Goal: Information Seeking & Learning: Check status

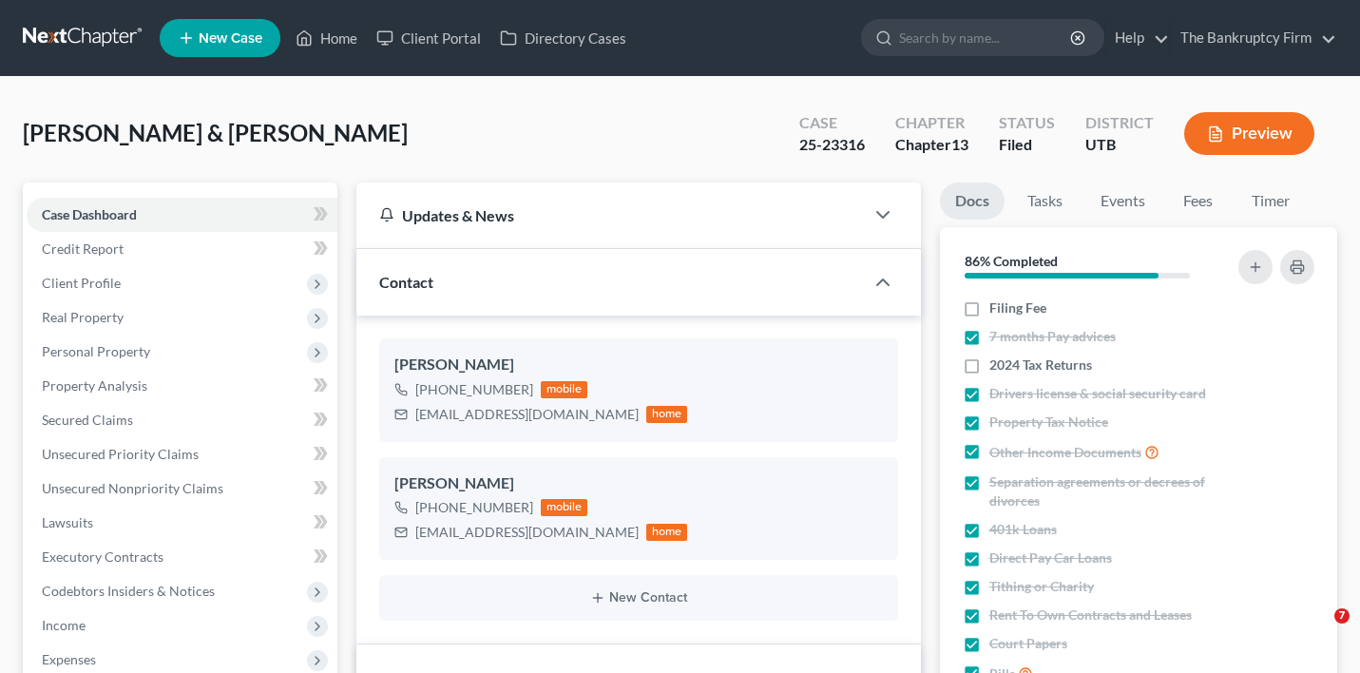
select select "3"
click at [357, 22] on link "Home" at bounding box center [326, 38] width 81 height 34
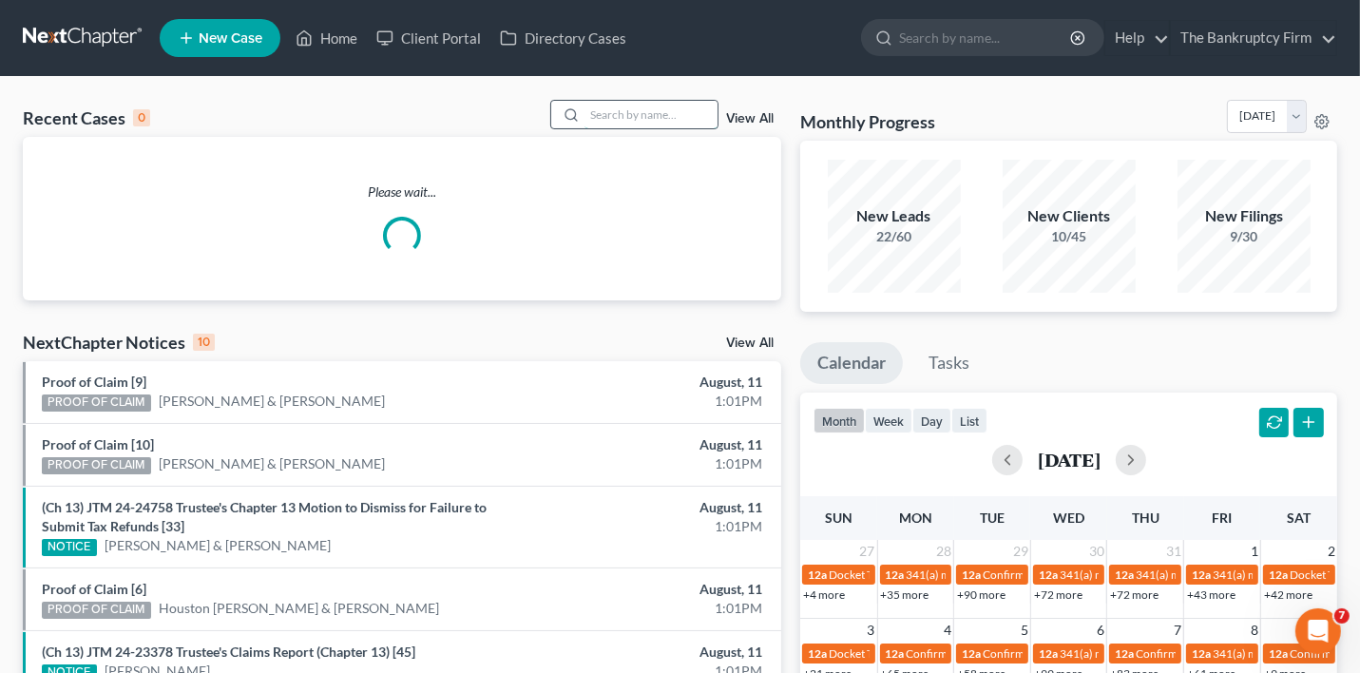
click at [658, 110] on input "search" at bounding box center [650, 115] width 133 height 28
type input "[PERSON_NAME]"
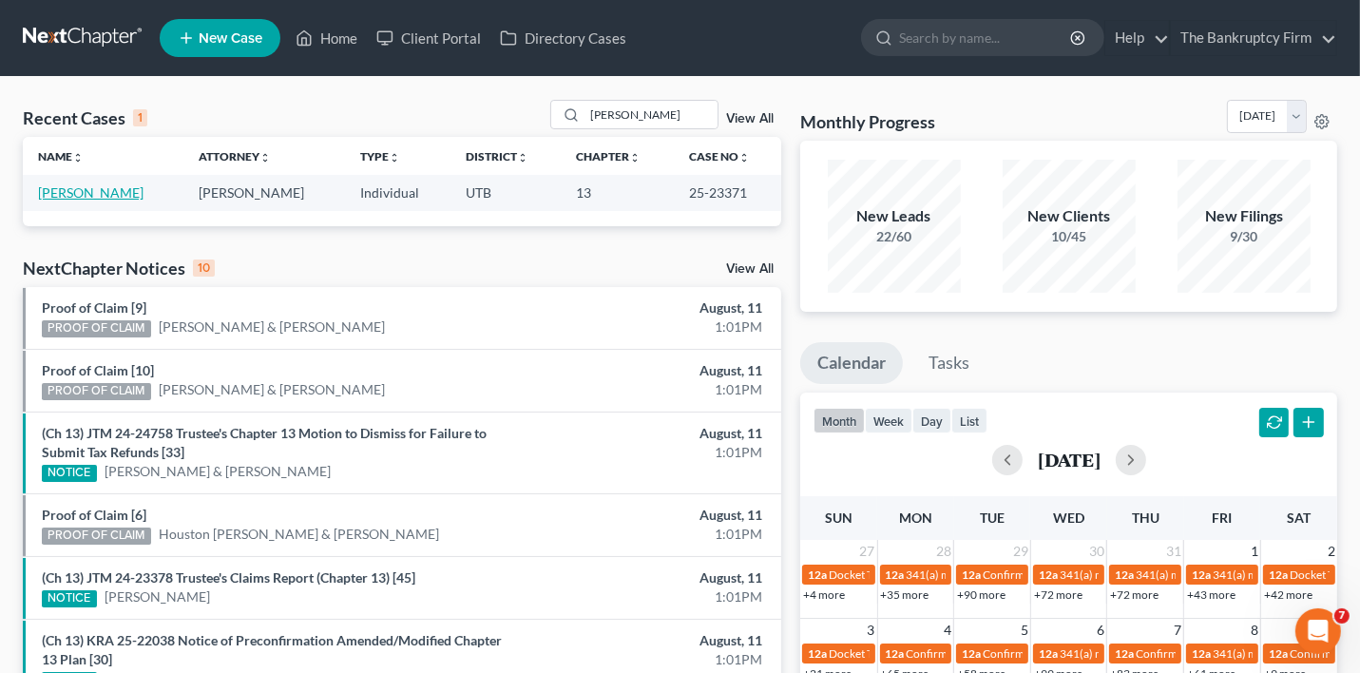
click at [99, 195] on link "[PERSON_NAME]" at bounding box center [90, 192] width 105 height 16
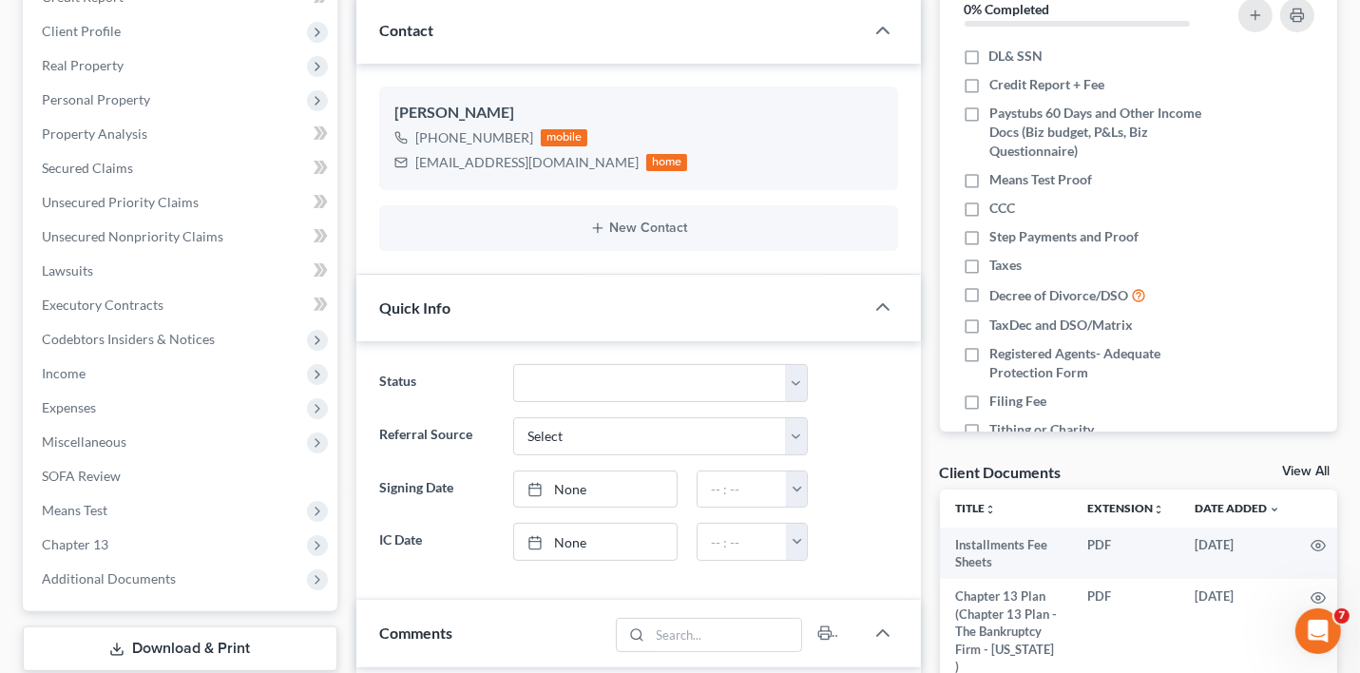
scroll to position [380, 0]
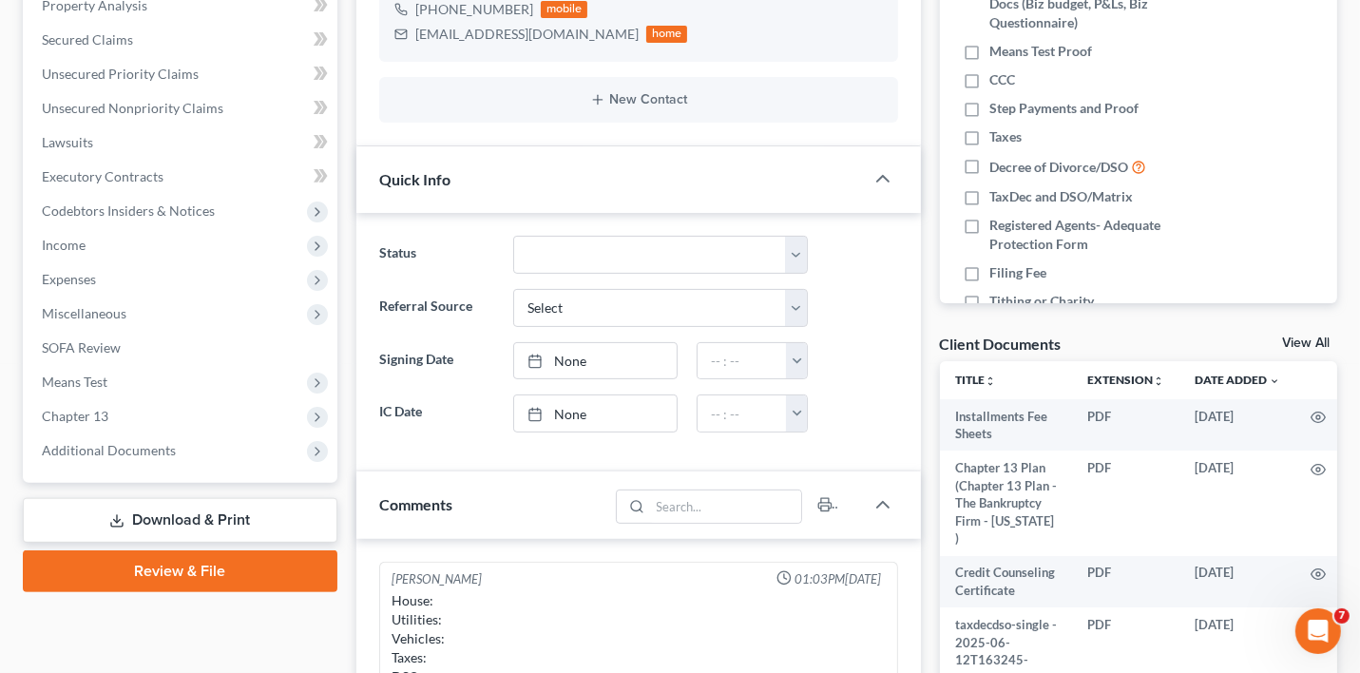
click at [1287, 342] on link "View All" at bounding box center [1306, 342] width 48 height 13
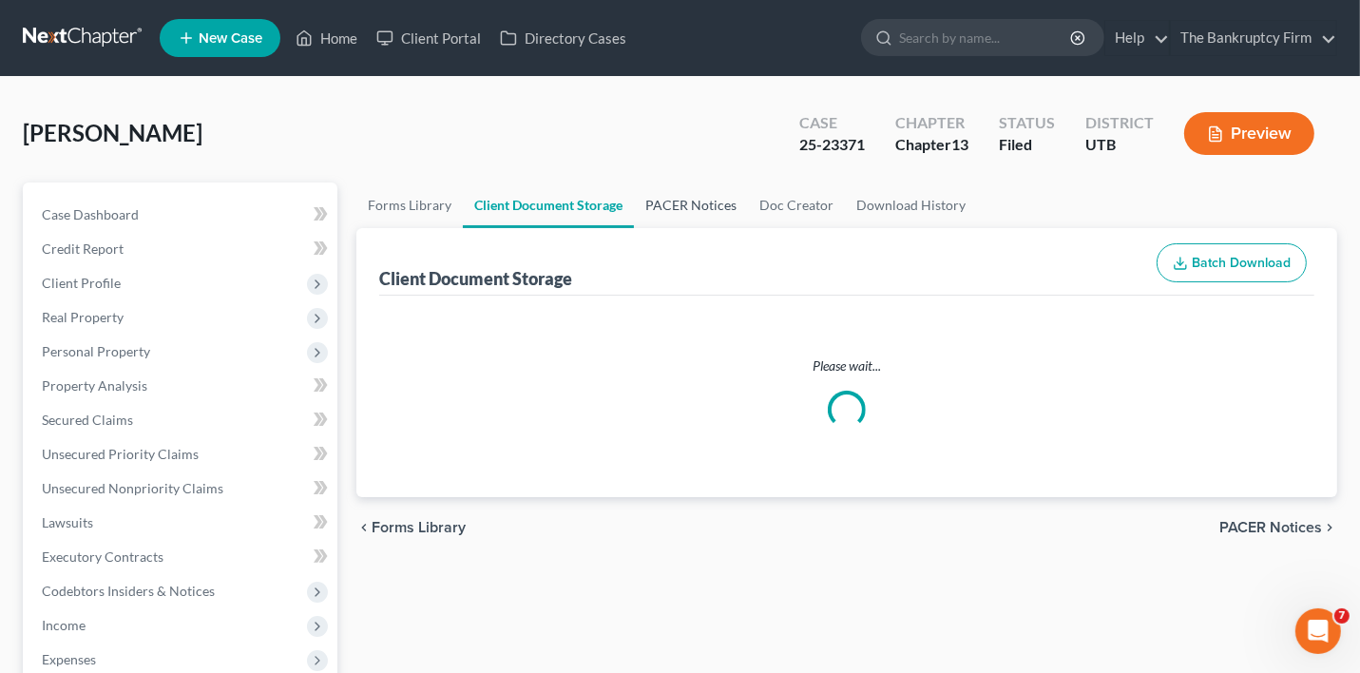
select select "30"
select select "26"
select select "53"
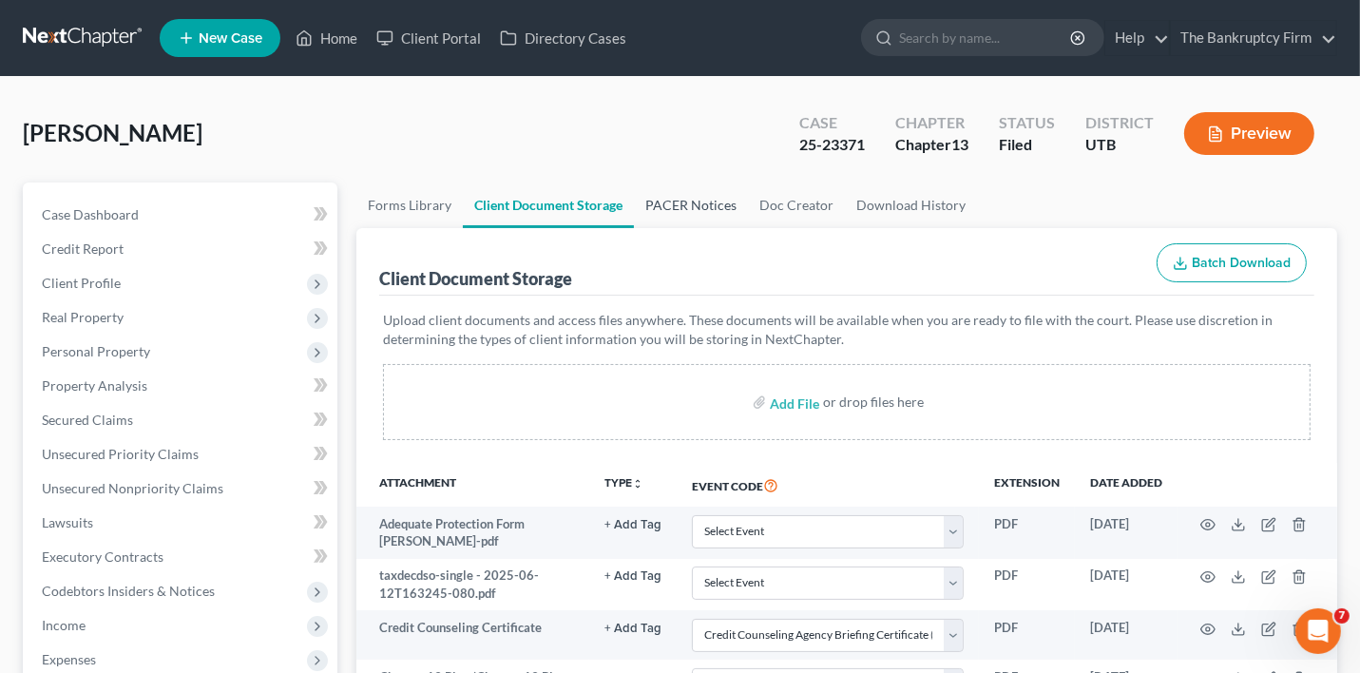
click at [713, 209] on link "PACER Notices" at bounding box center [691, 205] width 114 height 46
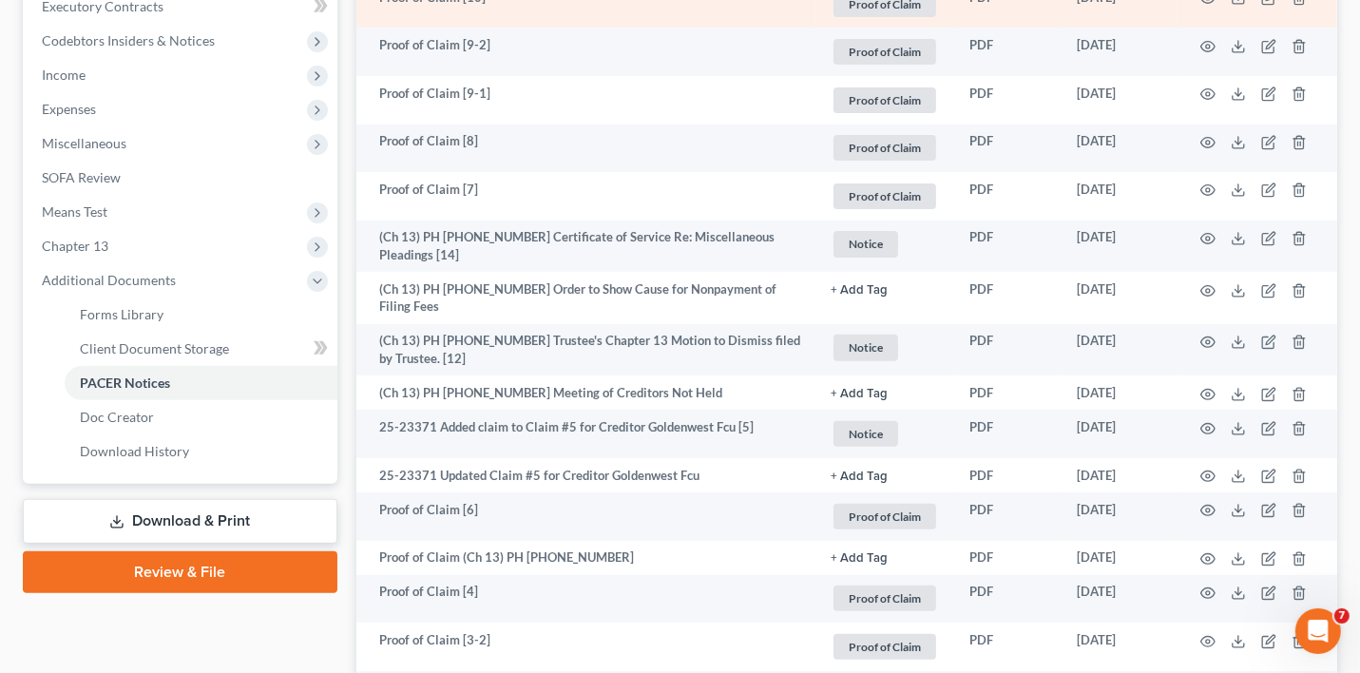
scroll to position [570, 0]
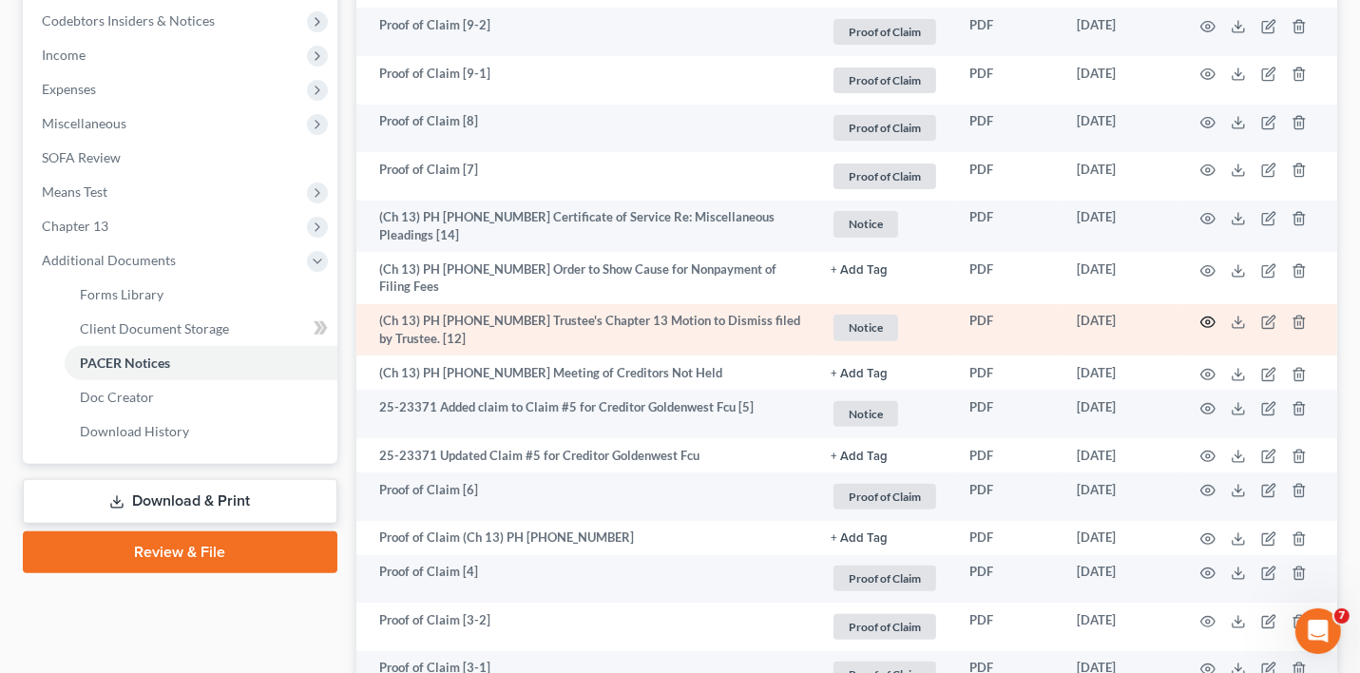
click at [1205, 315] on icon "button" at bounding box center [1207, 322] width 15 height 15
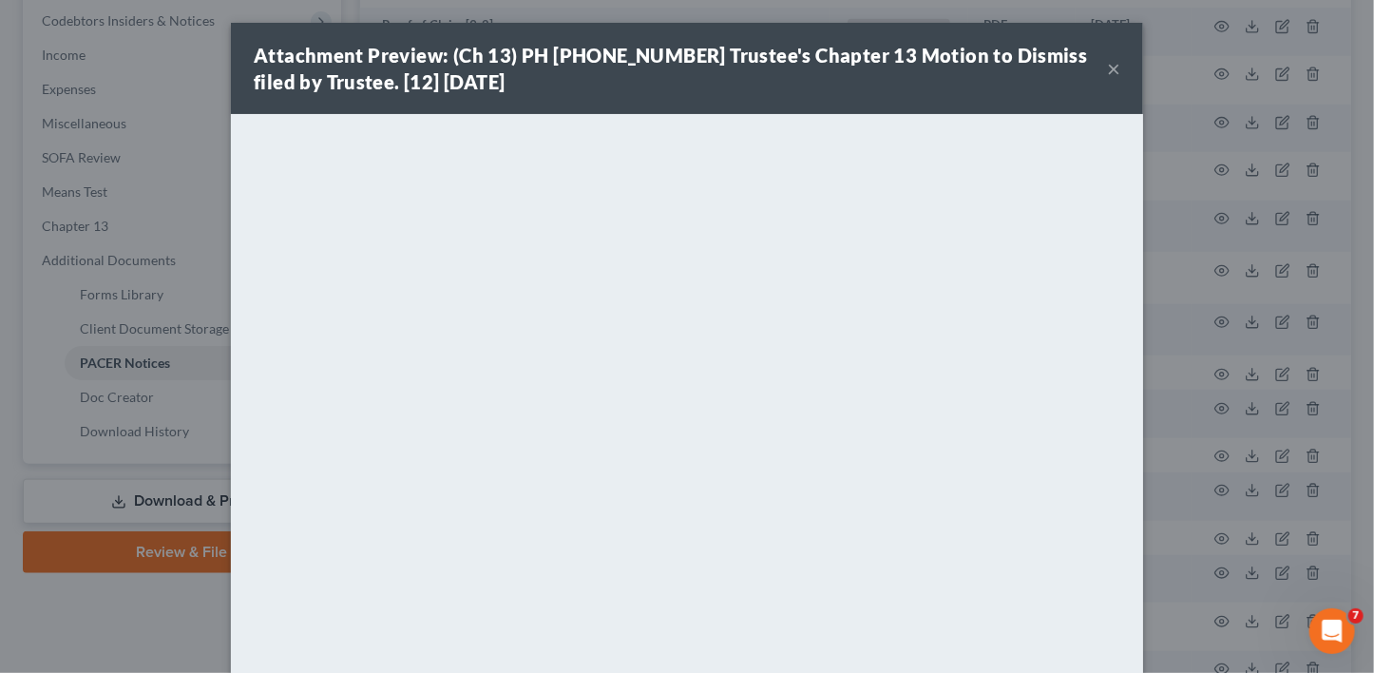
click at [1107, 62] on button "×" at bounding box center [1113, 68] width 13 height 23
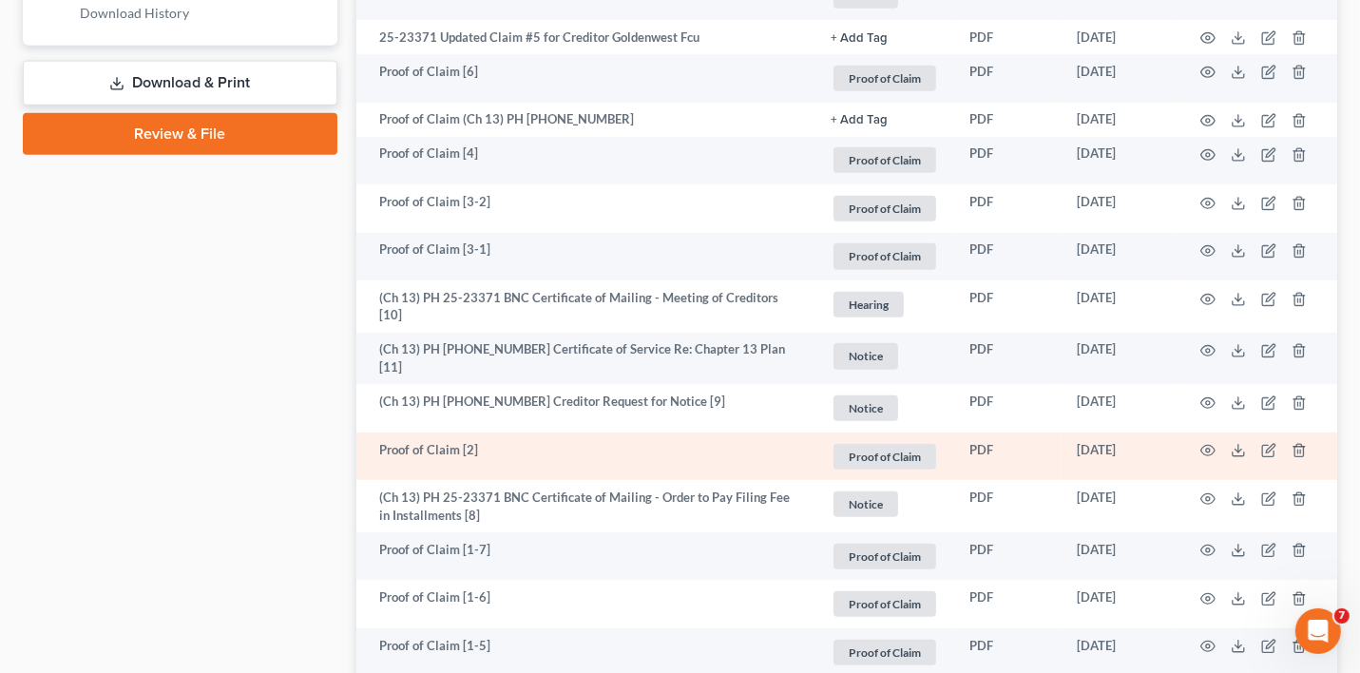
scroll to position [1045, 0]
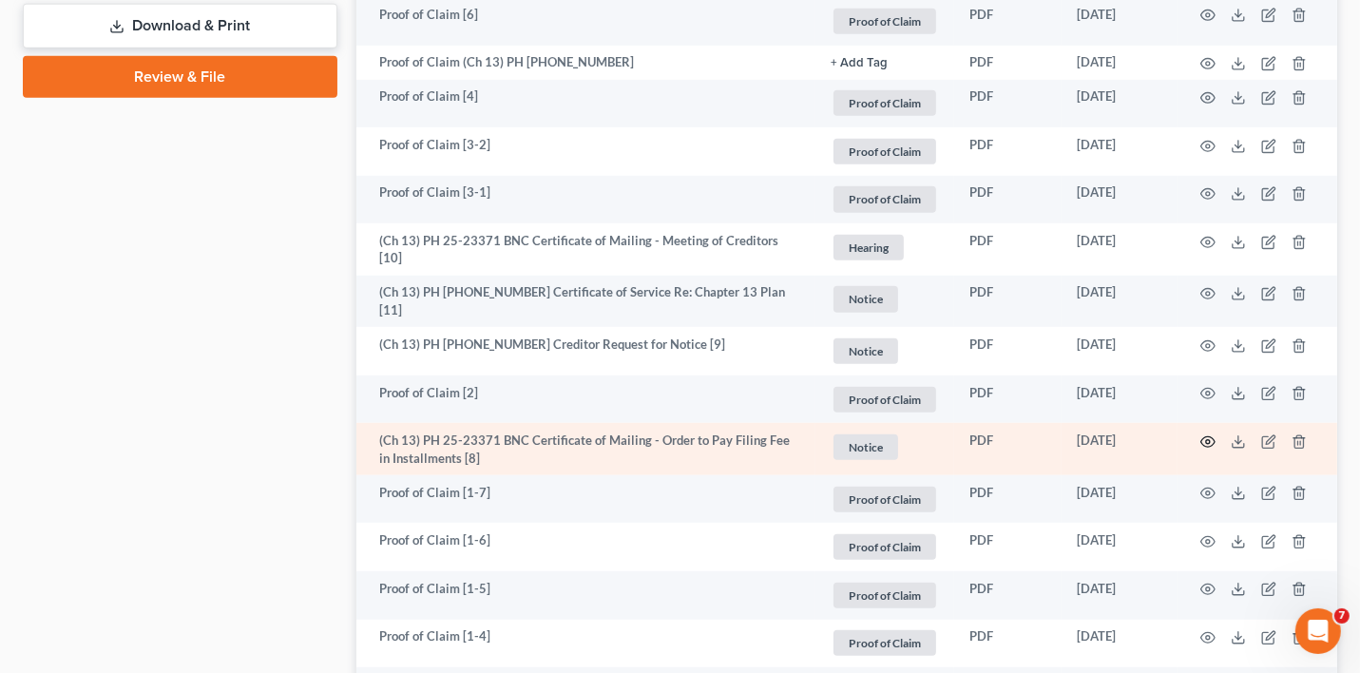
click at [1211, 434] on icon "button" at bounding box center [1207, 441] width 15 height 15
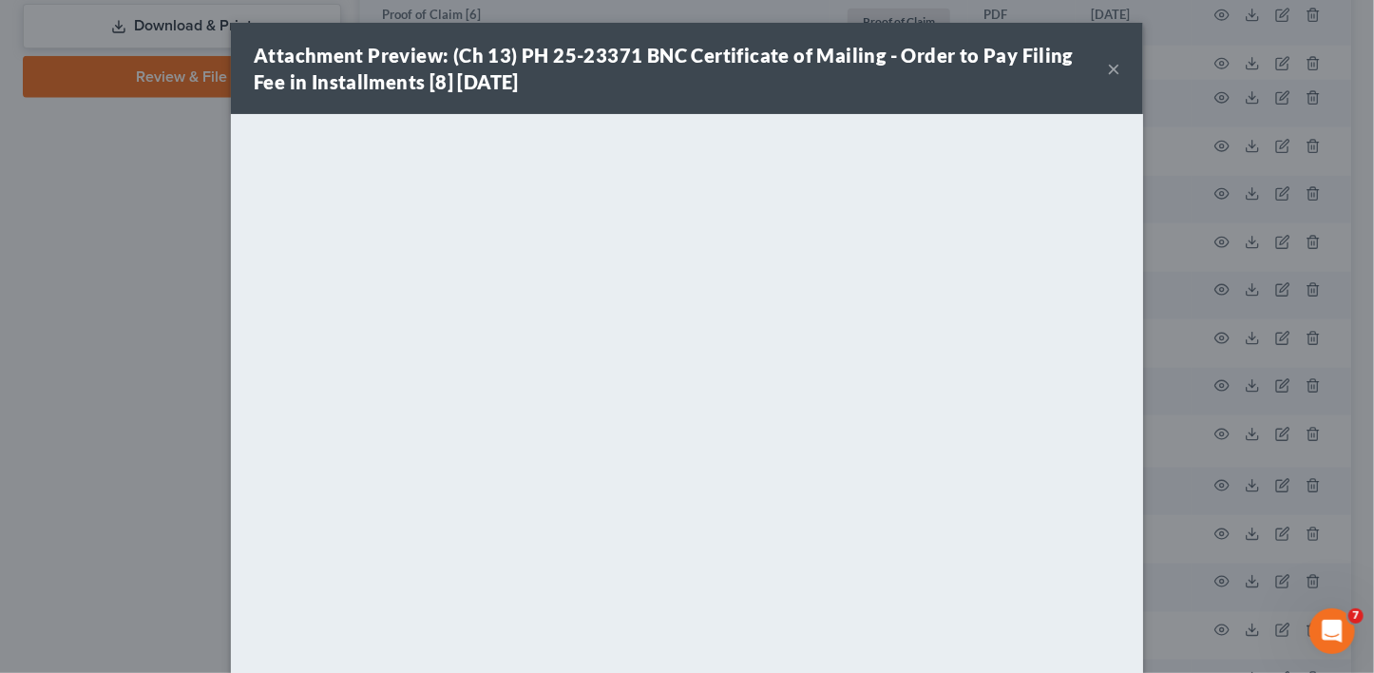
click at [1110, 68] on button "×" at bounding box center [1113, 68] width 13 height 23
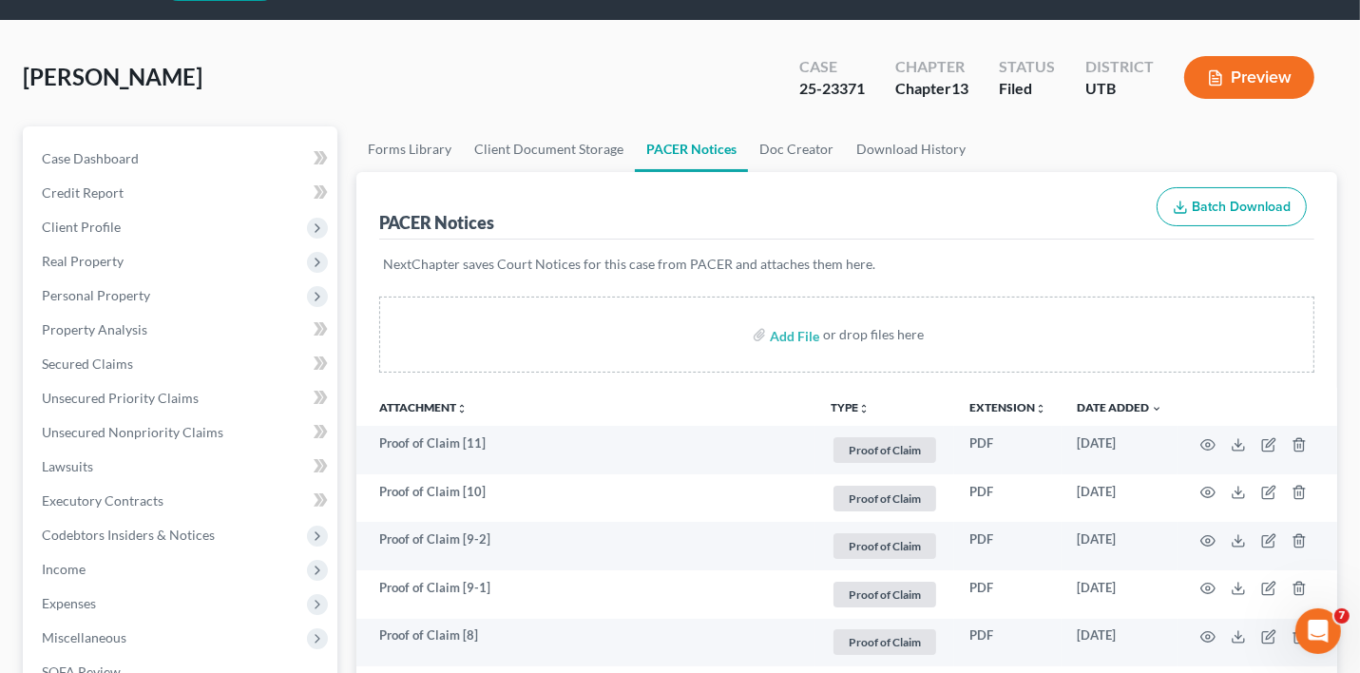
scroll to position [0, 0]
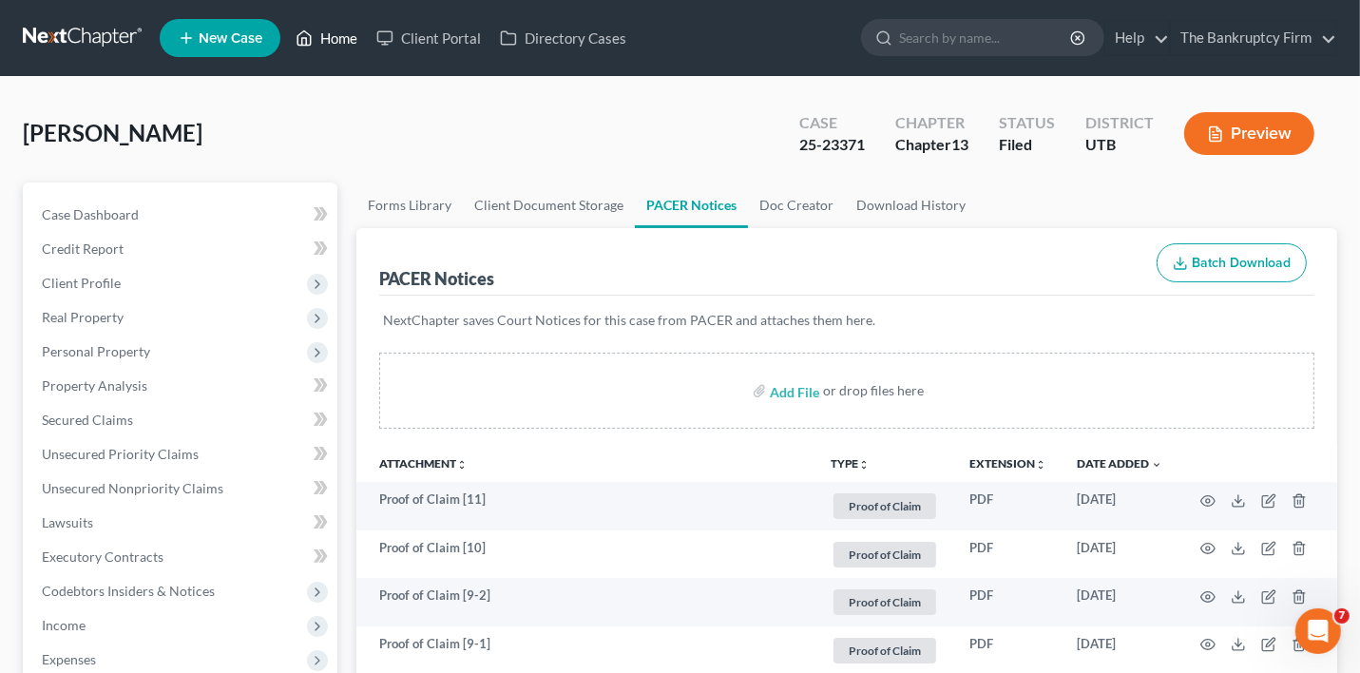
click at [342, 52] on link "Home" at bounding box center [326, 38] width 81 height 34
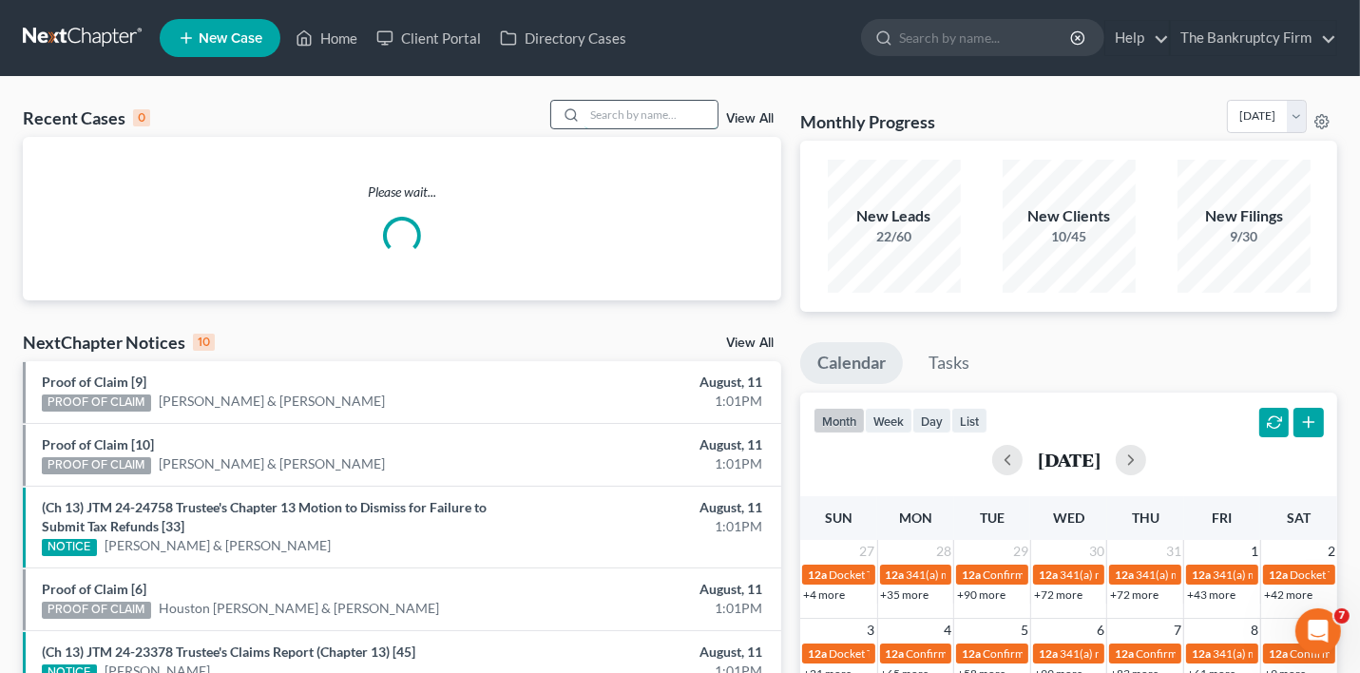
click at [607, 114] on input "search" at bounding box center [650, 115] width 133 height 28
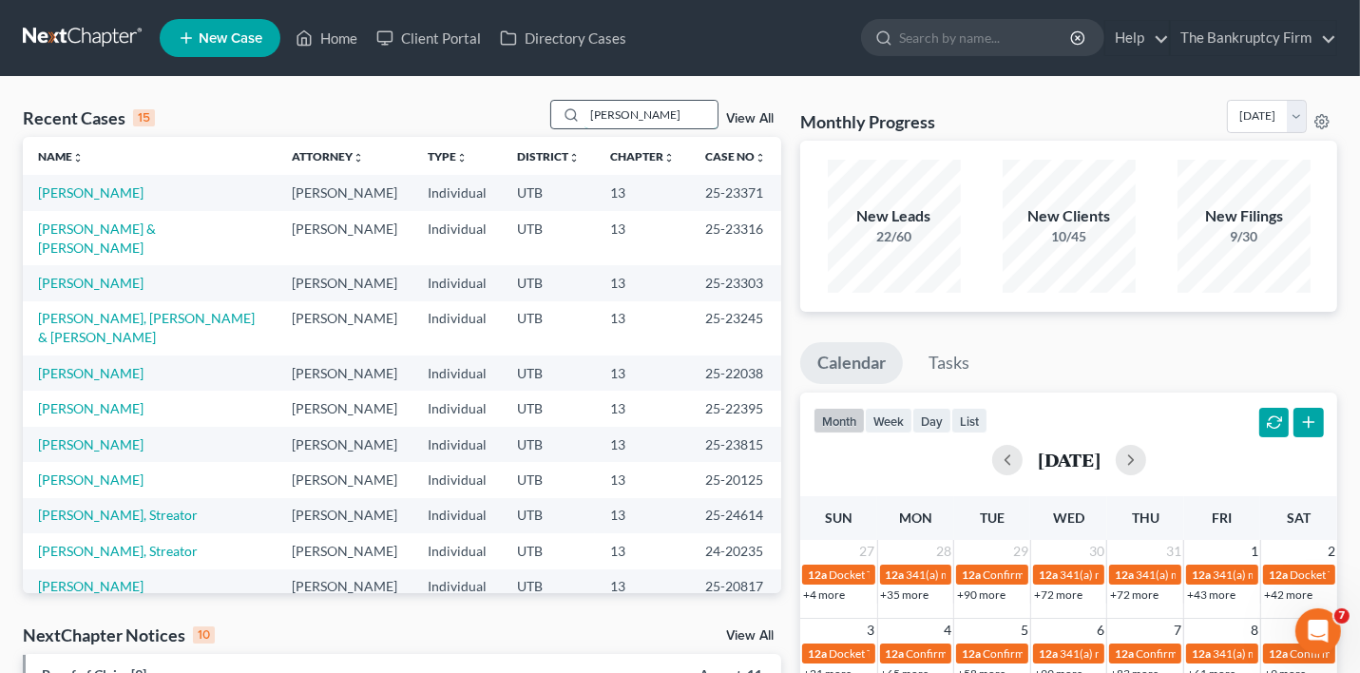
type input "[PERSON_NAME]"
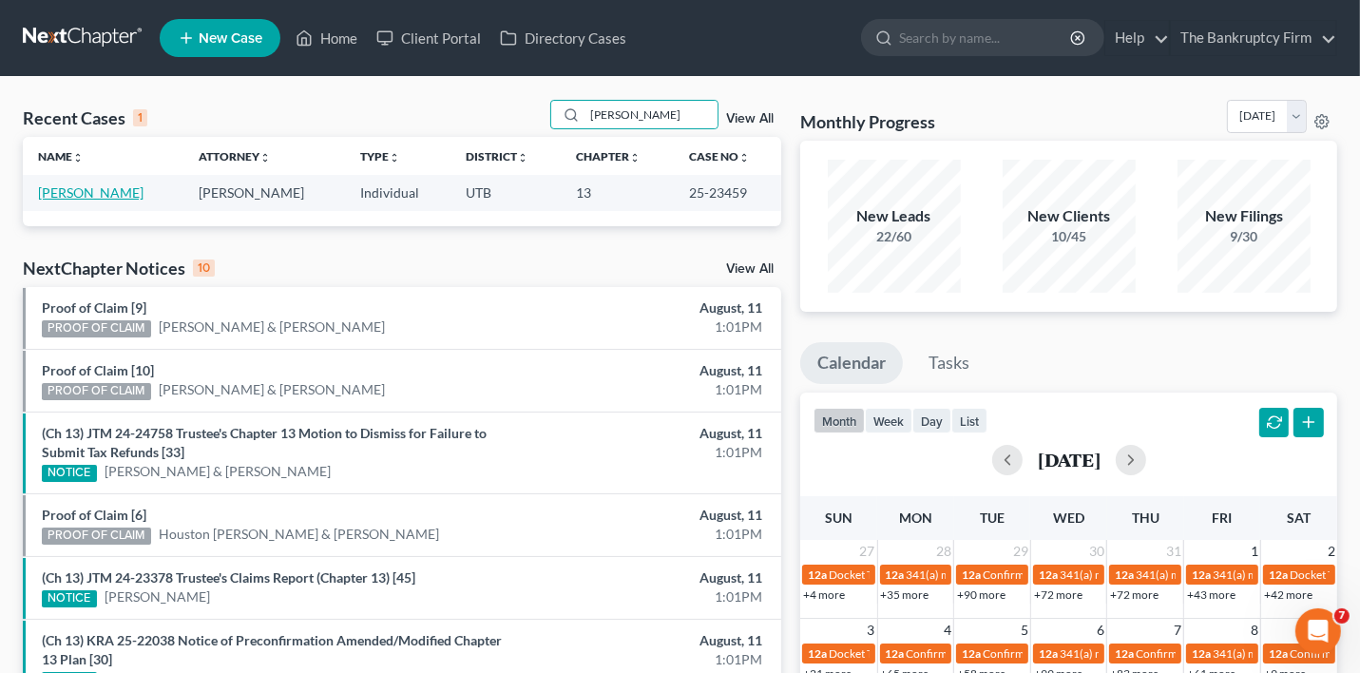
click at [83, 191] on link "[PERSON_NAME]" at bounding box center [90, 192] width 105 height 16
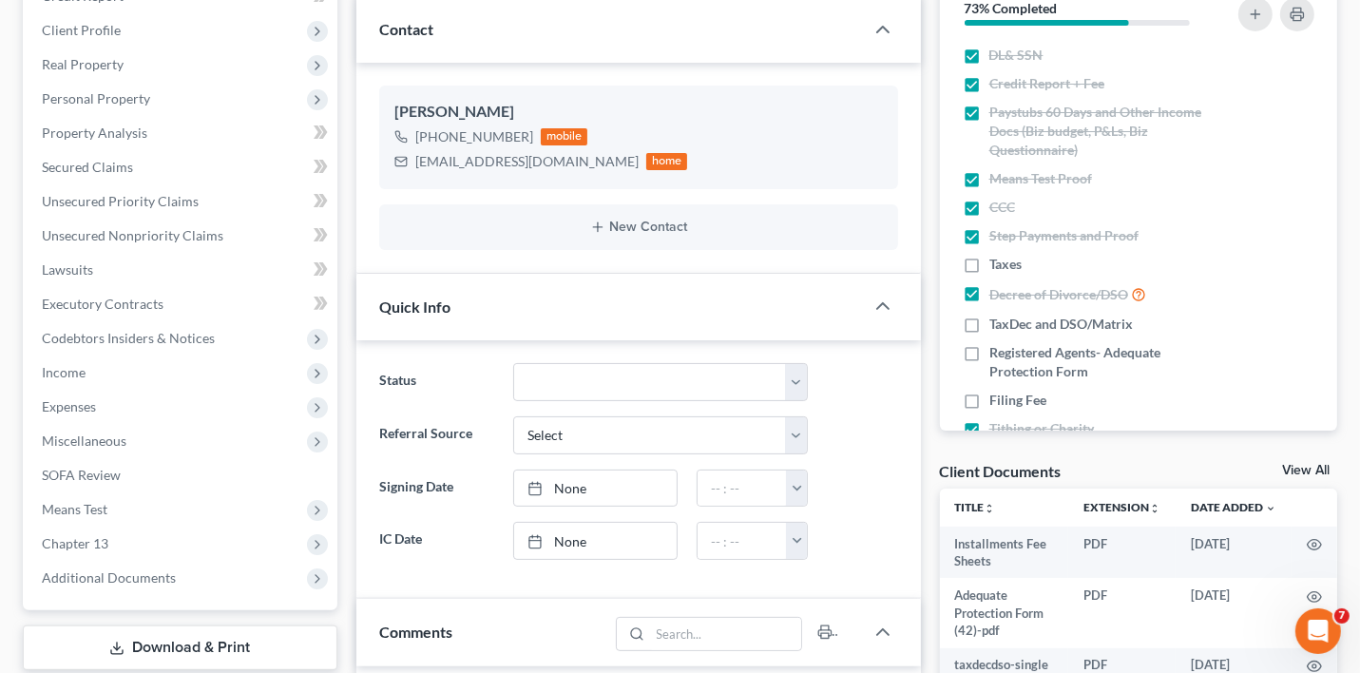
scroll to position [285, 0]
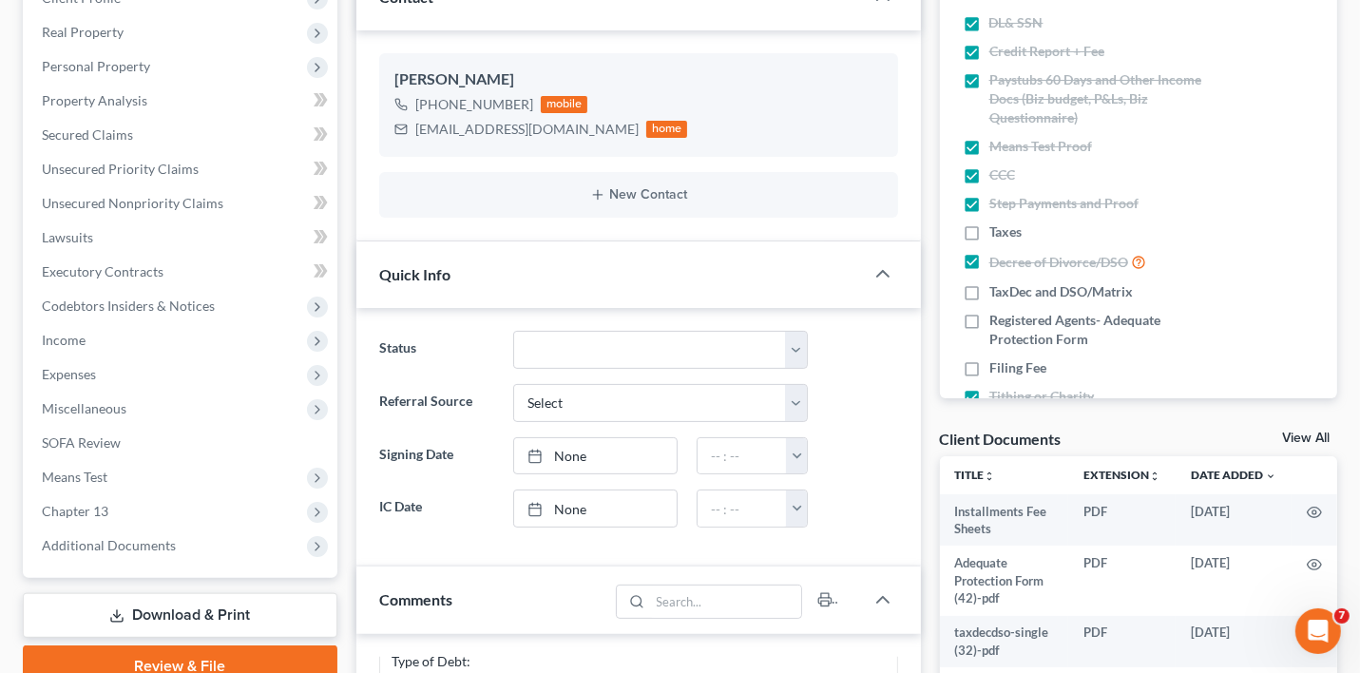
click at [1286, 436] on link "View All" at bounding box center [1306, 437] width 48 height 13
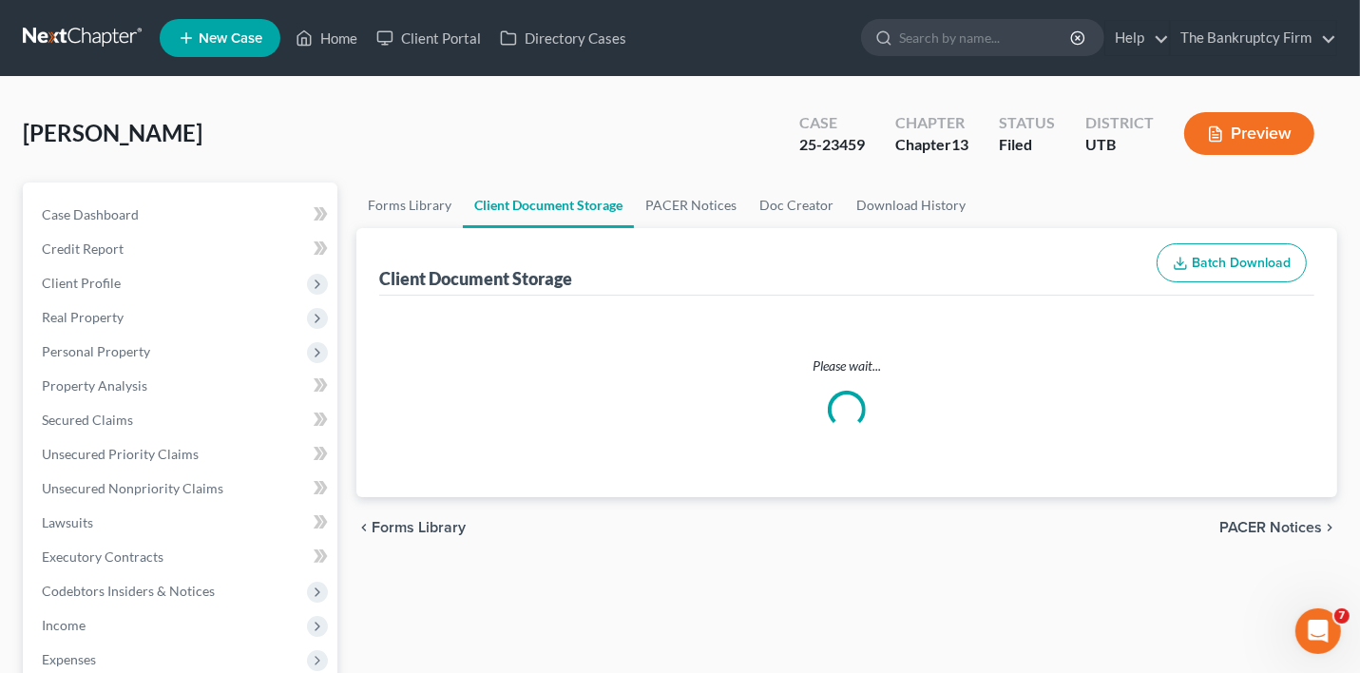
select select "30"
select select "26"
select select "53"
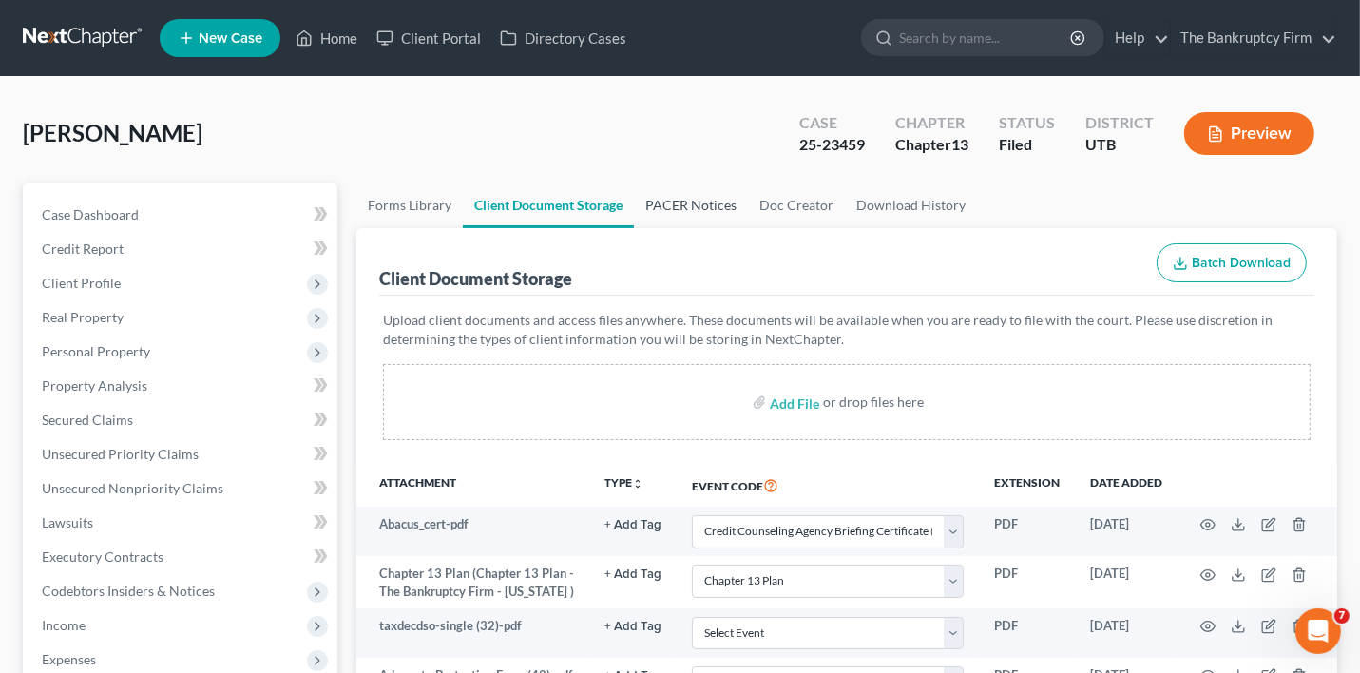
click at [707, 208] on link "PACER Notices" at bounding box center [691, 205] width 114 height 46
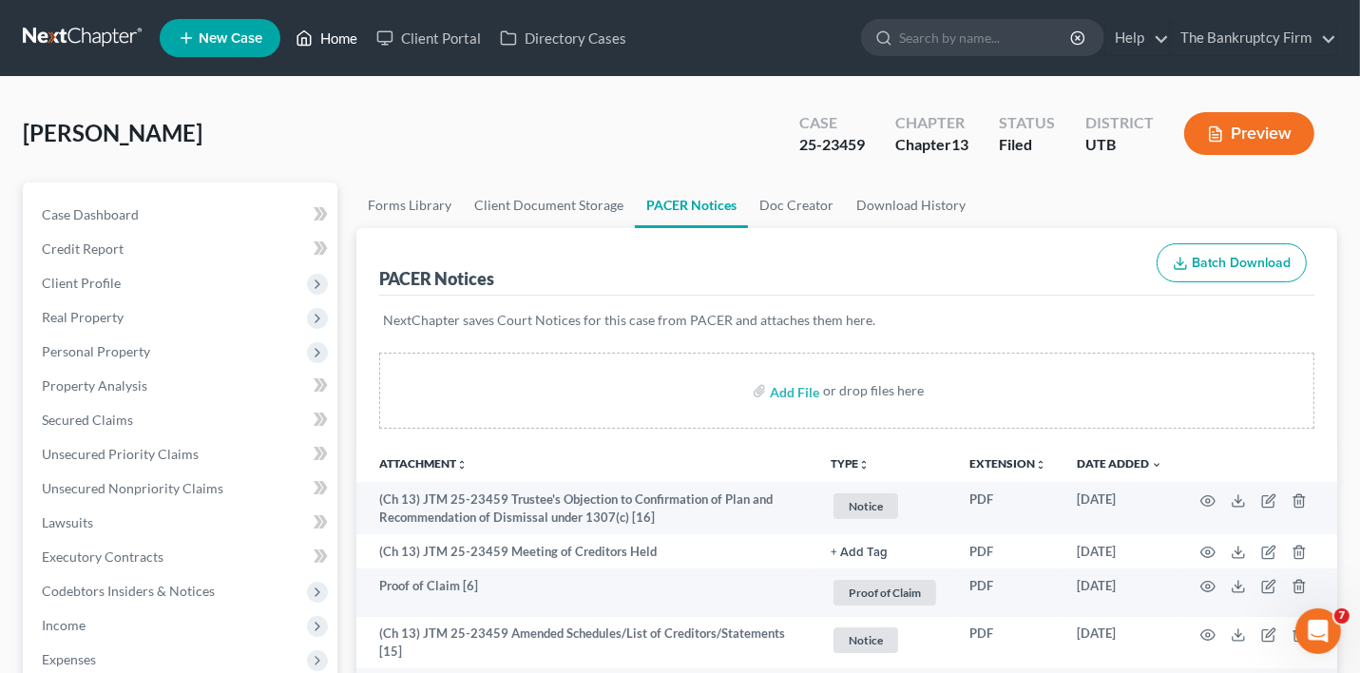
click at [349, 33] on link "Home" at bounding box center [326, 38] width 81 height 34
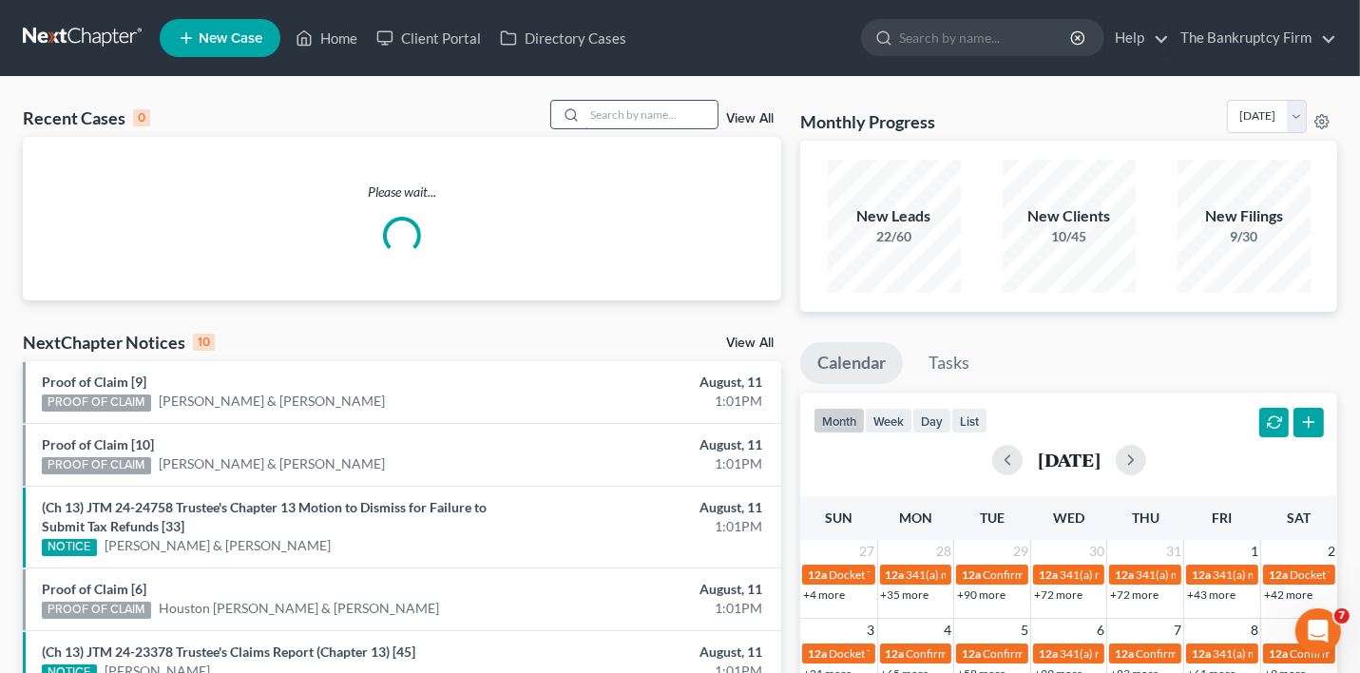
click at [621, 109] on input "search" at bounding box center [650, 115] width 133 height 28
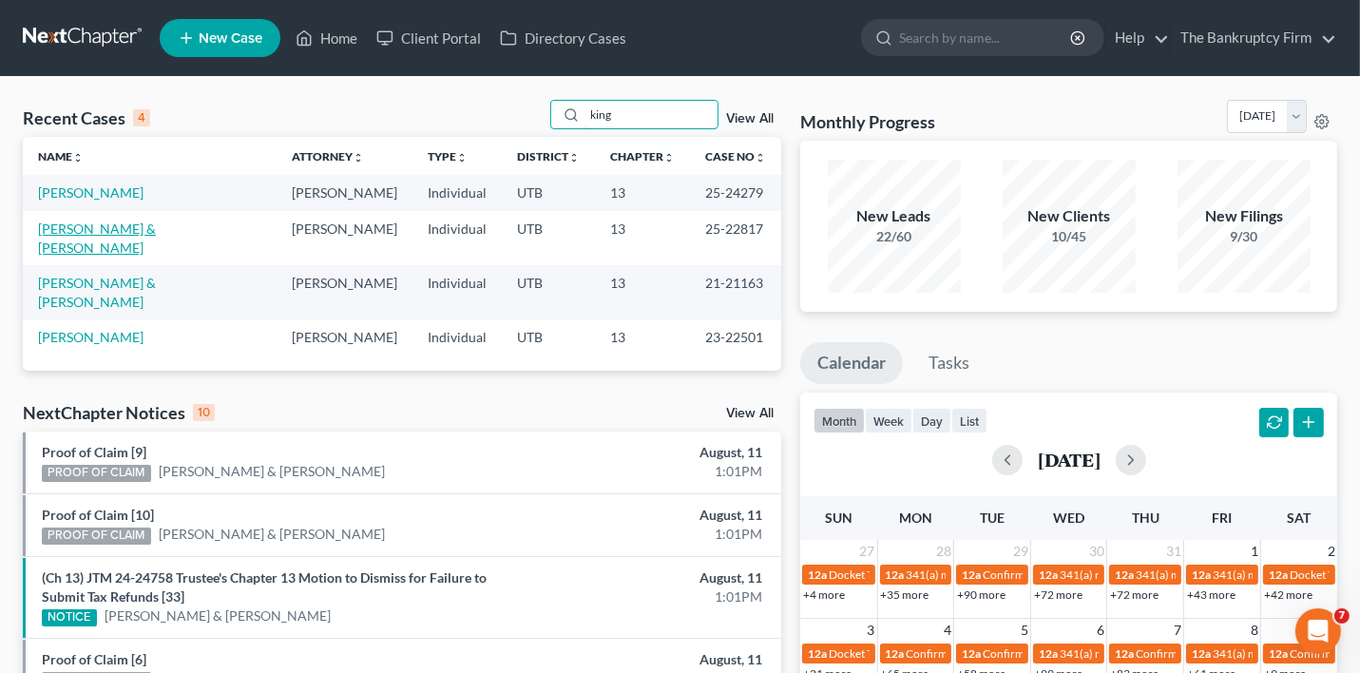
type input "king"
click at [80, 227] on link "[PERSON_NAME] & [PERSON_NAME]" at bounding box center [97, 237] width 118 height 35
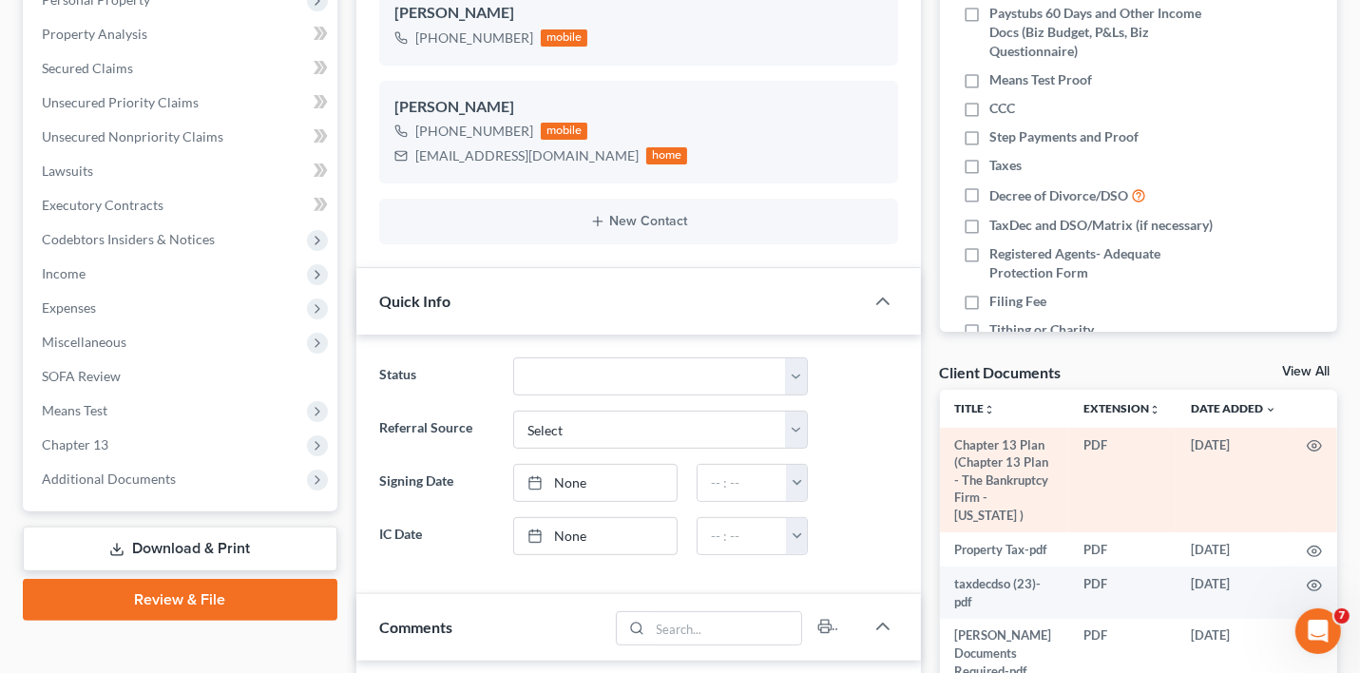
scroll to position [380, 0]
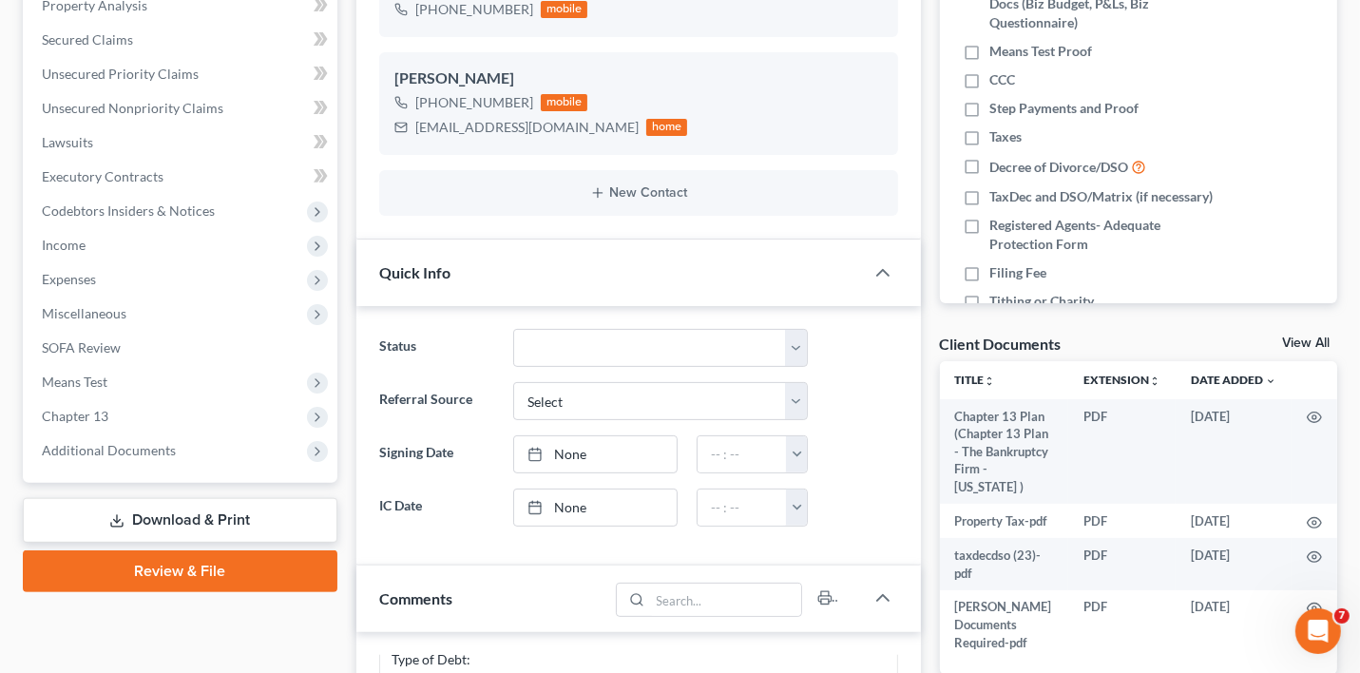
click at [1288, 342] on link "View All" at bounding box center [1306, 342] width 48 height 13
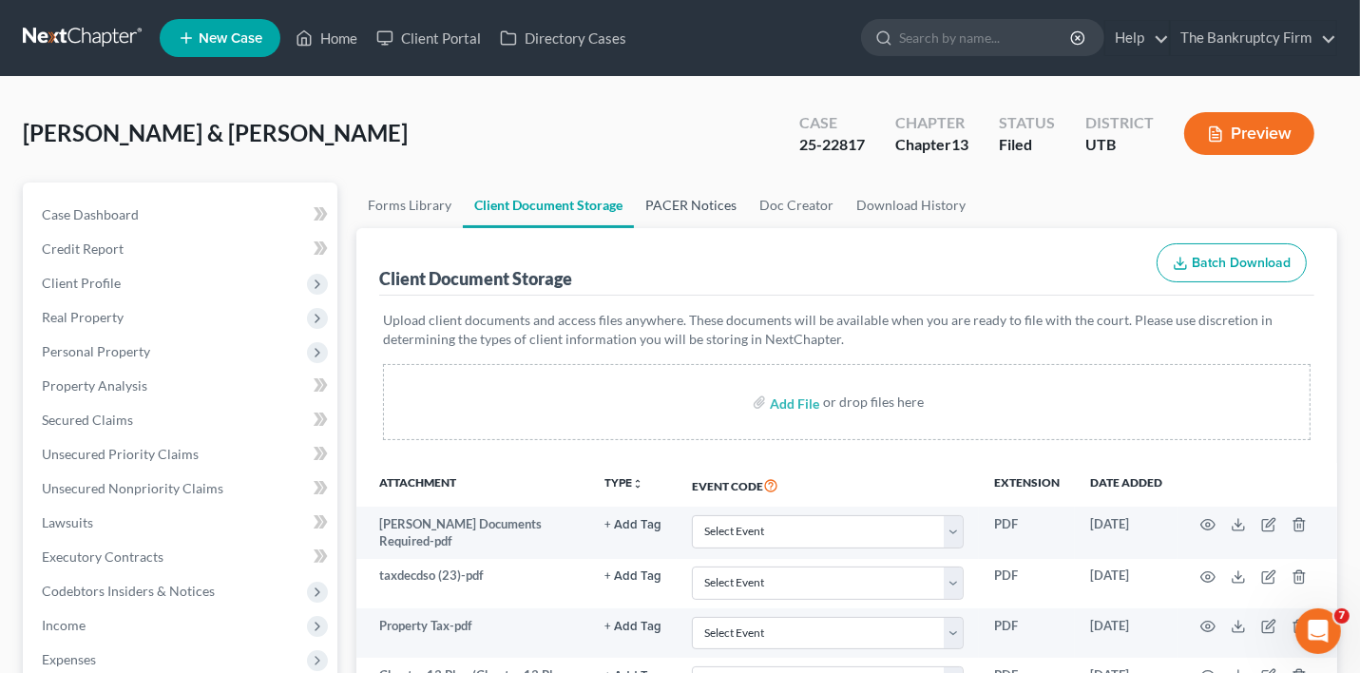
click at [717, 197] on link "PACER Notices" at bounding box center [691, 205] width 114 height 46
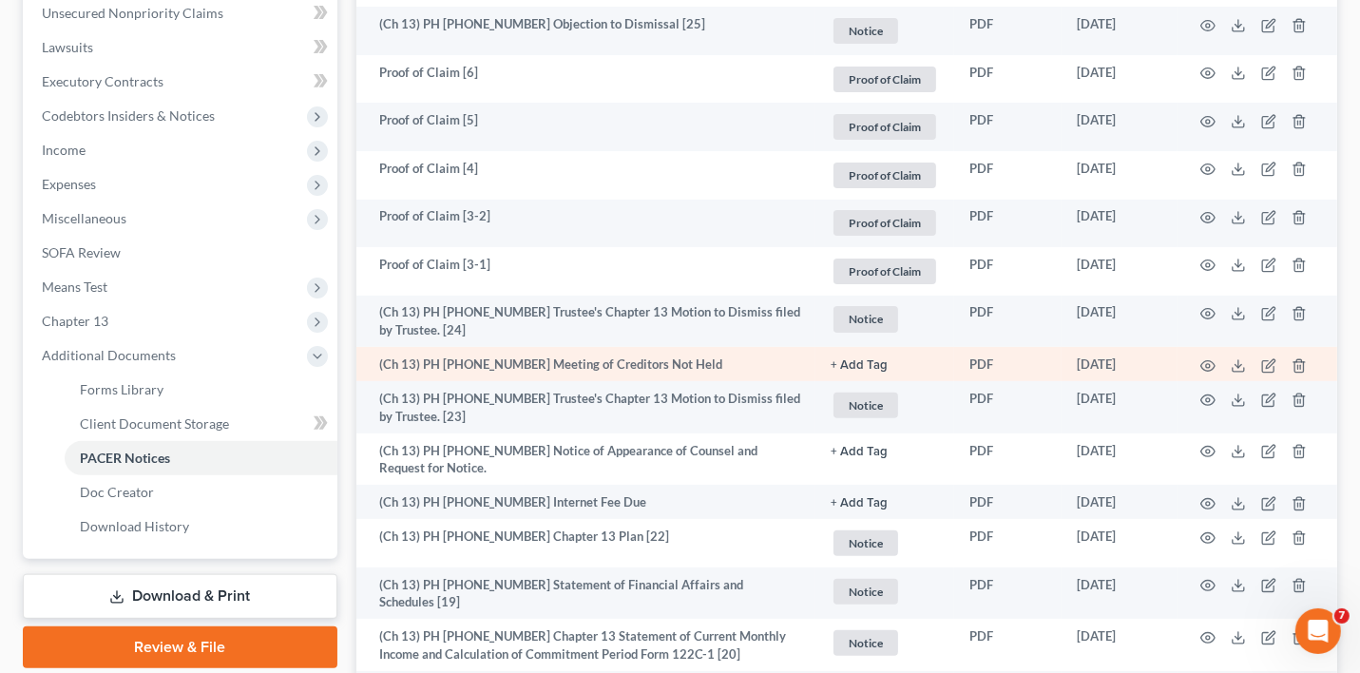
scroll to position [570, 0]
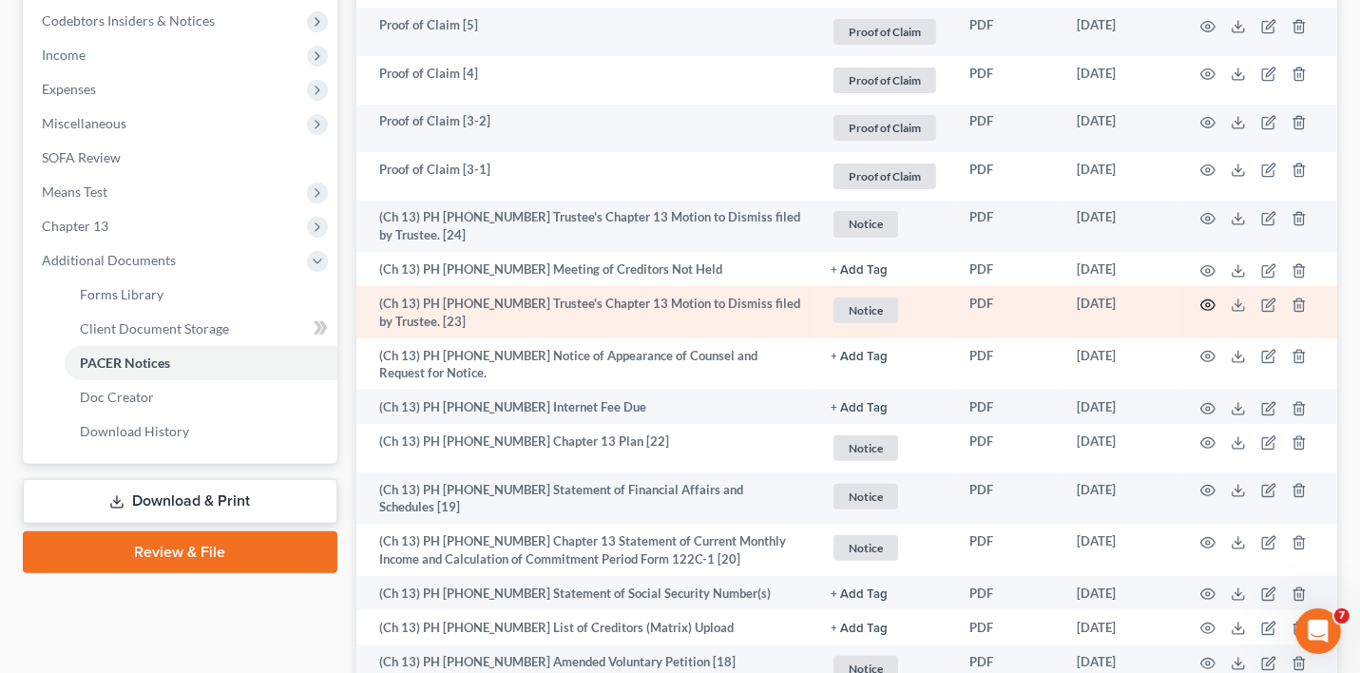
click at [1207, 297] on icon "button" at bounding box center [1207, 304] width 15 height 15
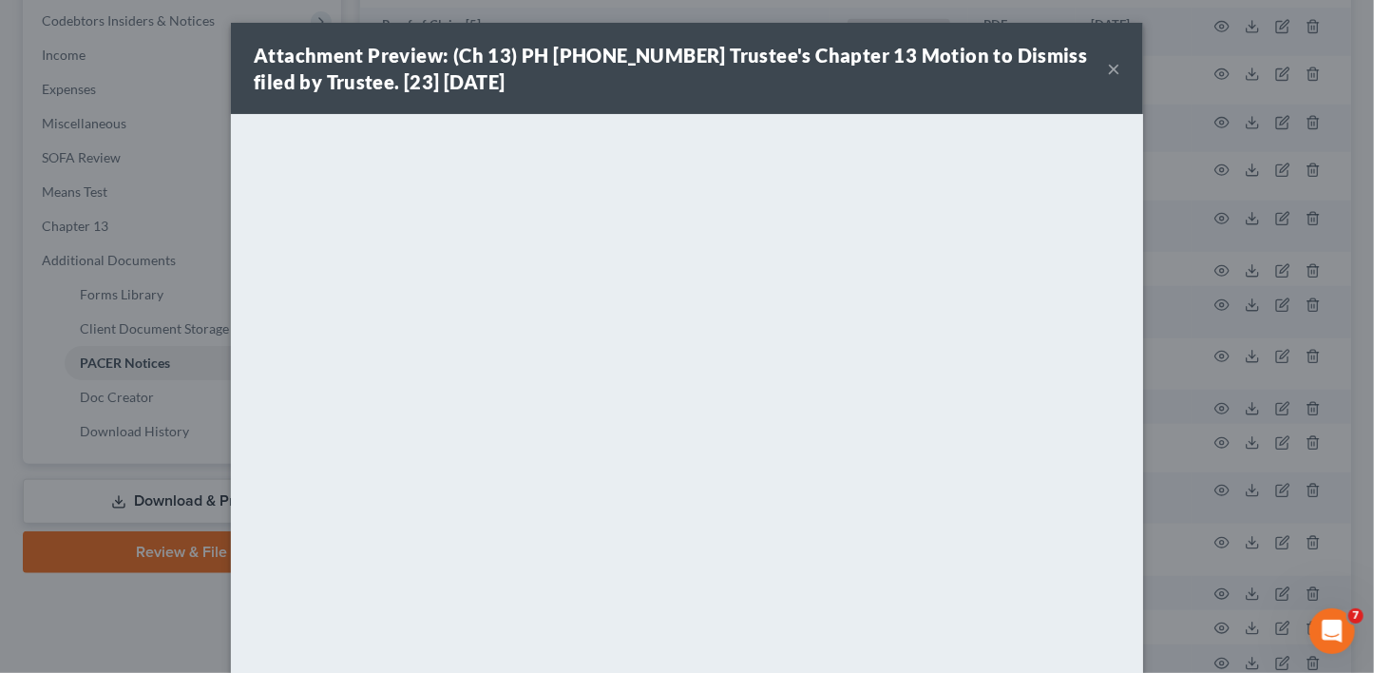
click at [1107, 67] on button "×" at bounding box center [1113, 68] width 13 height 23
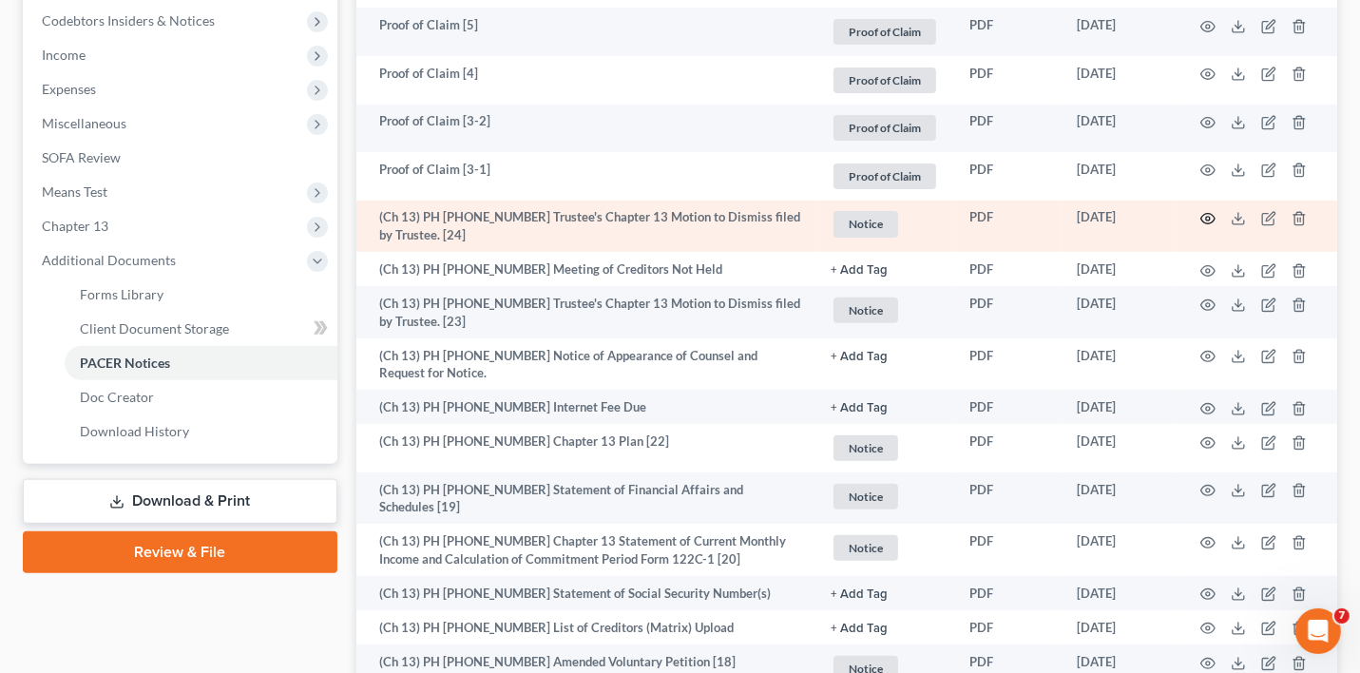
click at [1201, 219] on icon "button" at bounding box center [1208, 219] width 14 height 10
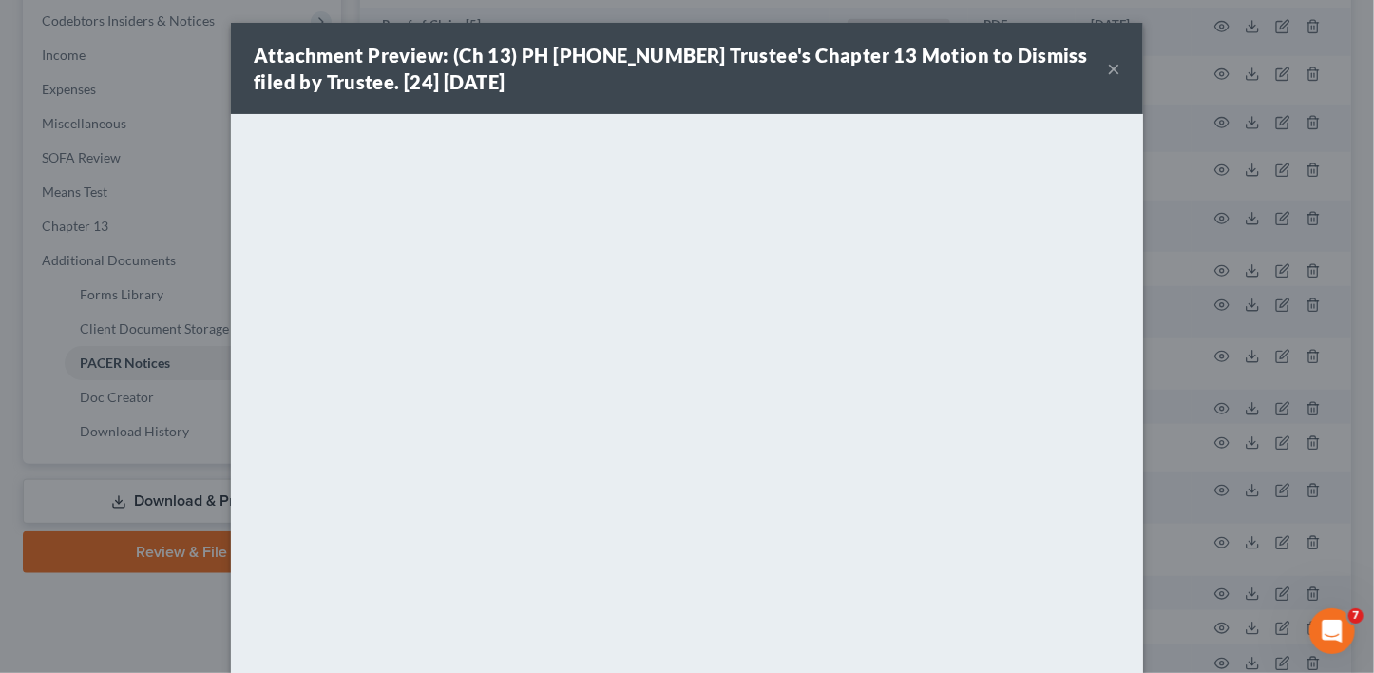
click at [1107, 64] on button "×" at bounding box center [1113, 68] width 13 height 23
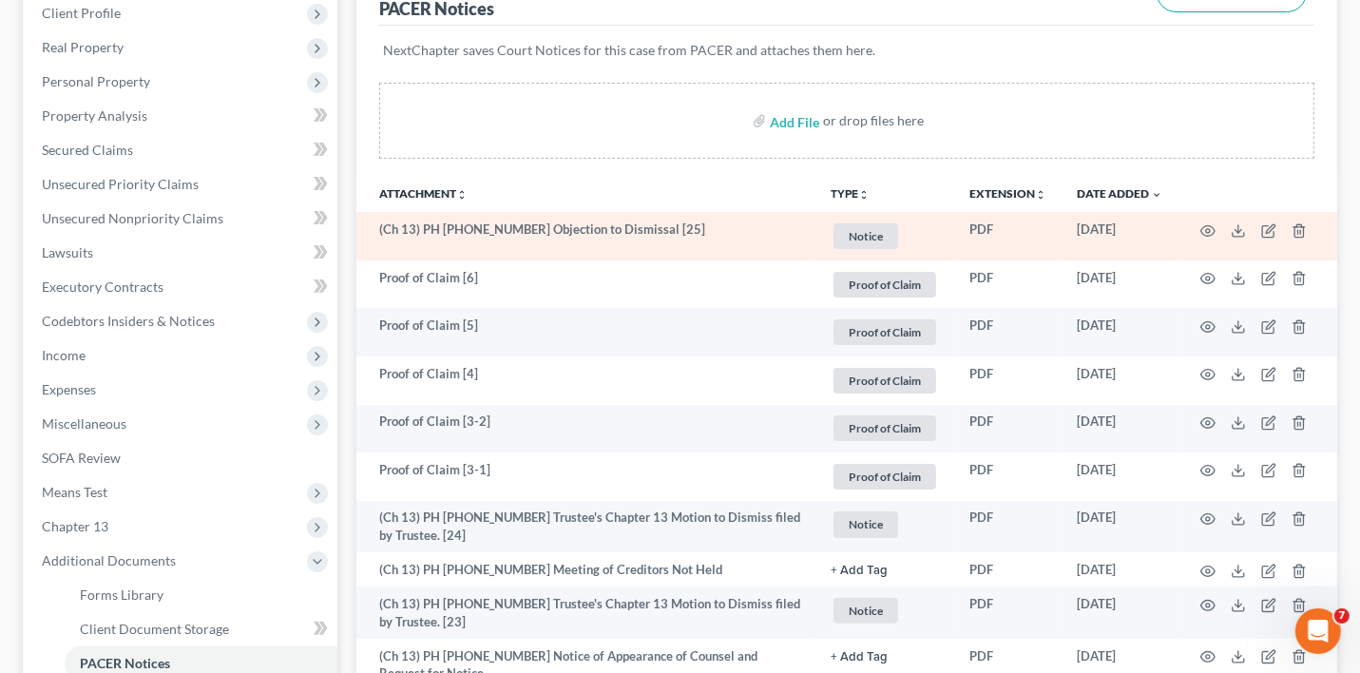
scroll to position [190, 0]
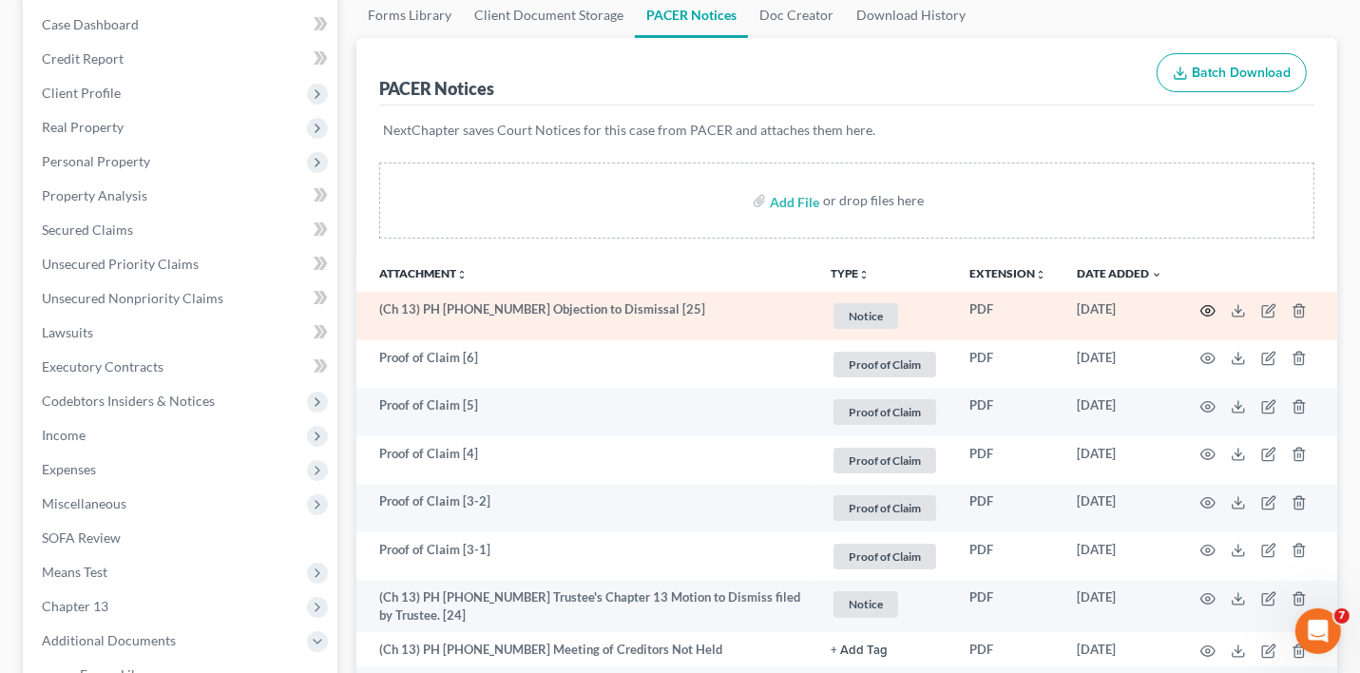
click at [1210, 303] on icon "button" at bounding box center [1207, 310] width 15 height 15
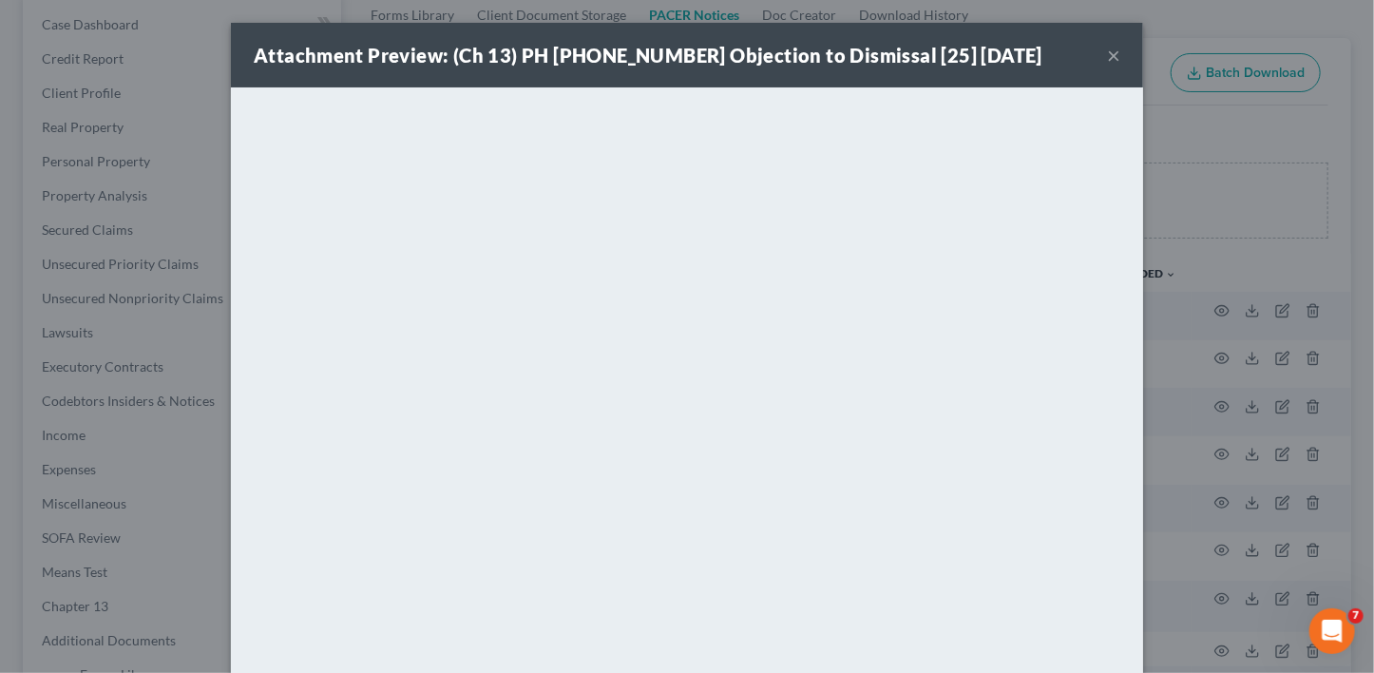
click at [1107, 56] on button "×" at bounding box center [1113, 55] width 13 height 23
